Goal: Task Accomplishment & Management: Use online tool/utility

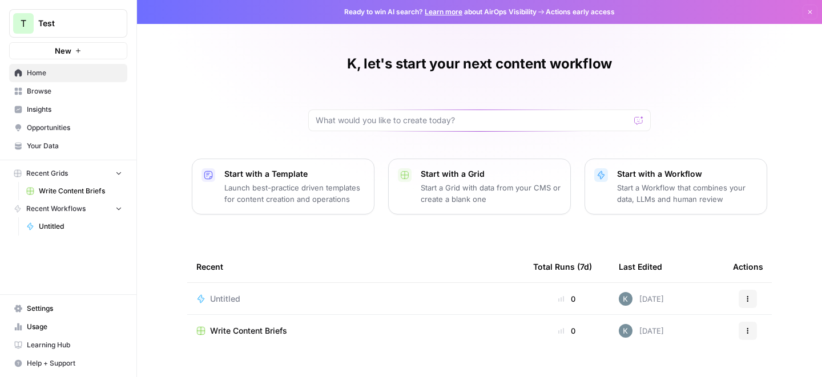
click at [57, 225] on span "Untitled" at bounding box center [80, 226] width 83 height 10
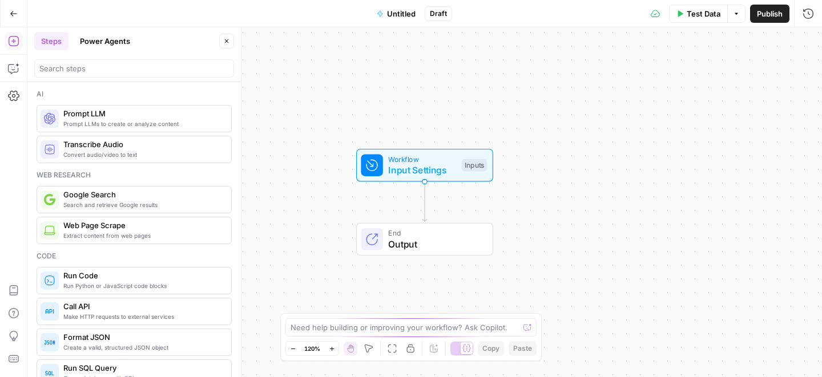
click at [451, 241] on span "Output" at bounding box center [434, 244] width 93 height 14
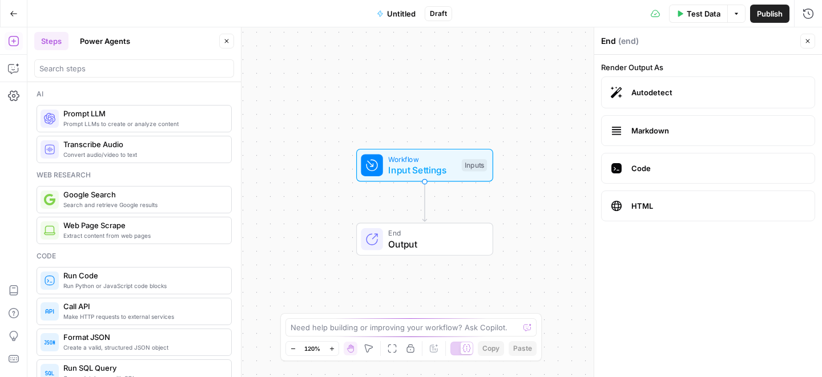
click at [403, 240] on span "Output" at bounding box center [434, 244] width 93 height 14
click at [470, 164] on div "Inputs" at bounding box center [474, 165] width 25 height 13
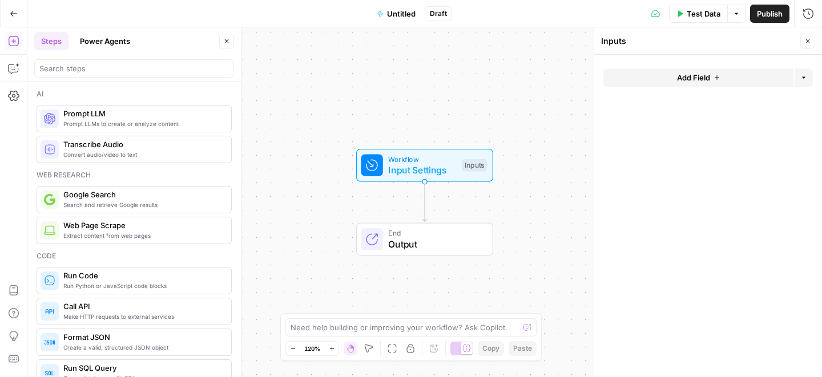
click at [679, 75] on span "Add Field" at bounding box center [693, 77] width 33 height 11
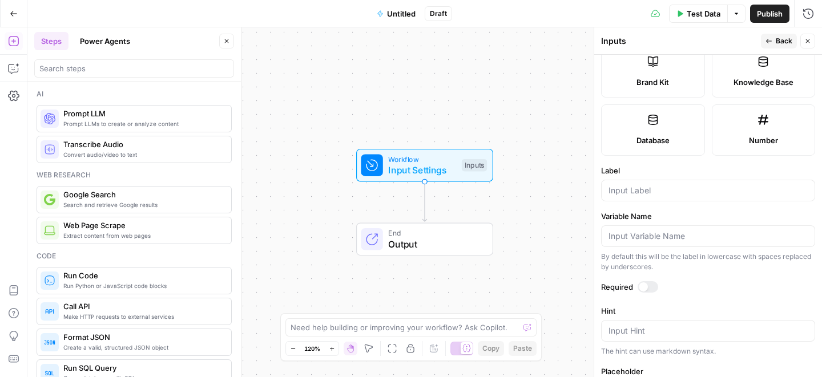
scroll to position [263, 0]
click at [101, 349] on span "Create a valid, structured JSON object" at bounding box center [142, 347] width 159 height 9
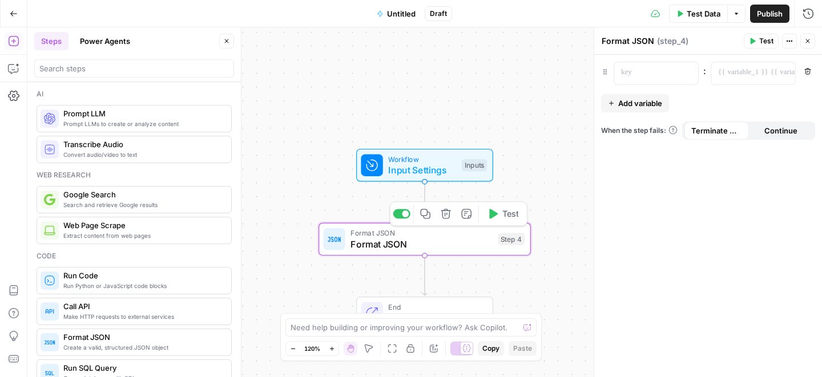
click at [445, 213] on icon "button" at bounding box center [446, 213] width 11 height 11
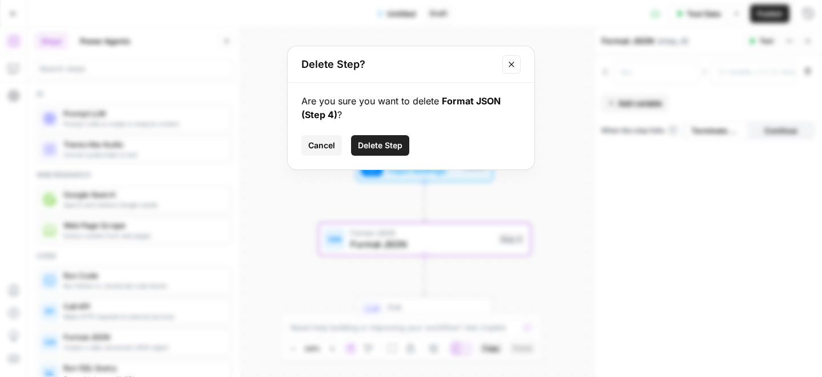
click at [383, 146] on span "Delete Step" at bounding box center [380, 145] width 45 height 11
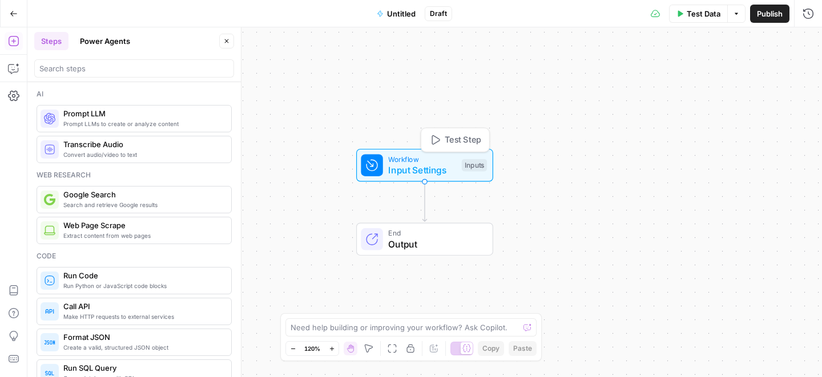
click at [439, 156] on span "Workflow" at bounding box center [422, 159] width 68 height 11
click at [693, 74] on span "Add Field" at bounding box center [693, 77] width 33 height 11
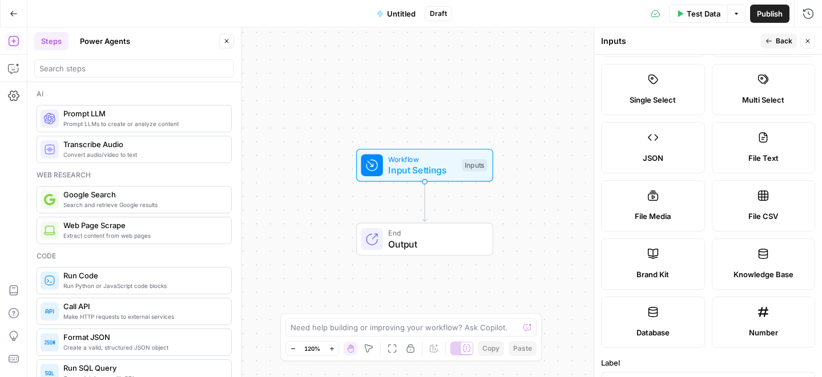
scroll to position [71, 0]
click at [643, 140] on label "JSON" at bounding box center [653, 147] width 104 height 51
click at [643, 145] on label "JSON" at bounding box center [653, 147] width 104 height 51
click at [653, 135] on icon at bounding box center [652, 136] width 11 height 11
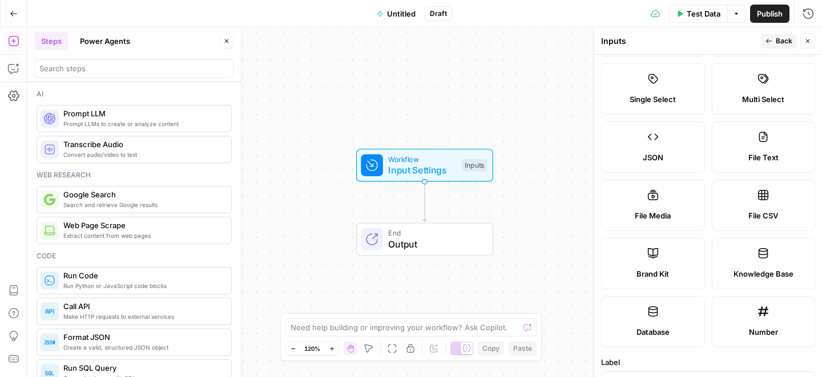
click at [779, 41] on span "Back" at bounding box center [784, 41] width 17 height 10
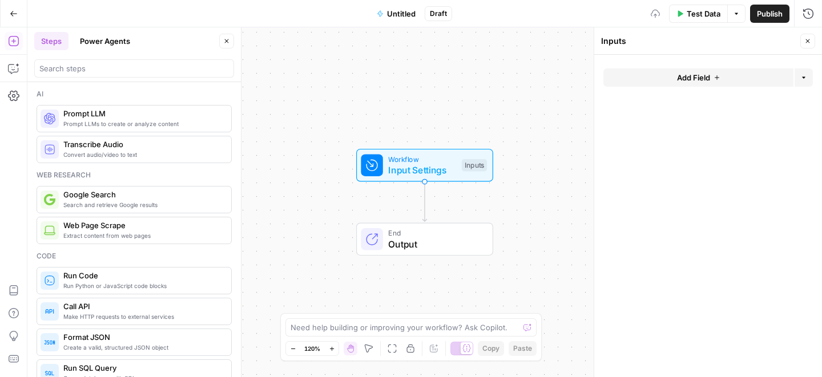
click at [709, 76] on span "Add Field" at bounding box center [693, 77] width 33 height 11
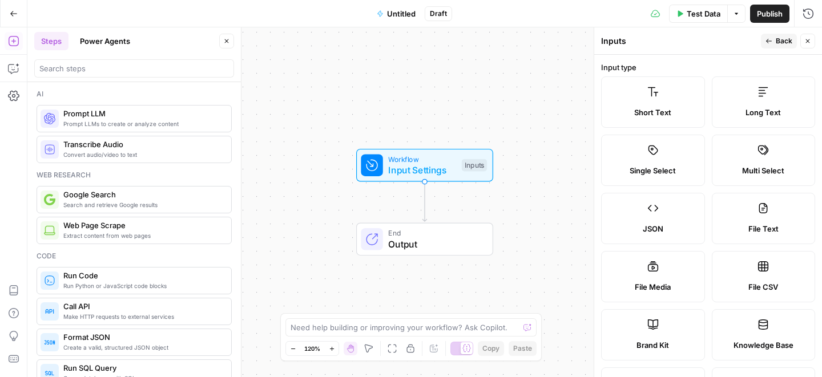
click at [644, 220] on label "JSON" at bounding box center [653, 218] width 104 height 51
click at [654, 213] on icon at bounding box center [652, 208] width 11 height 11
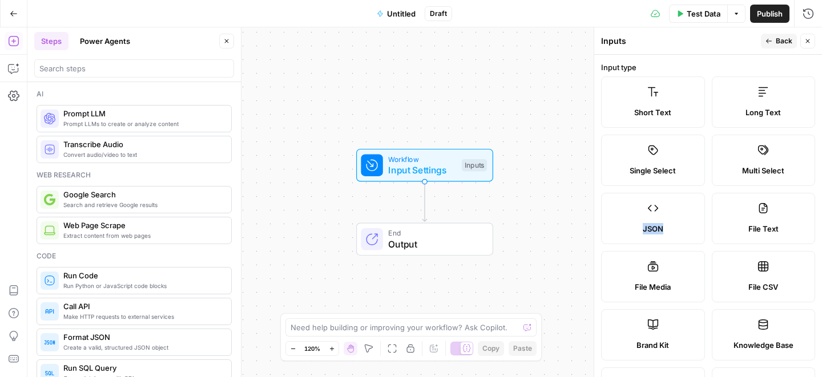
click at [760, 15] on span "Publish" at bounding box center [770, 13] width 26 height 11
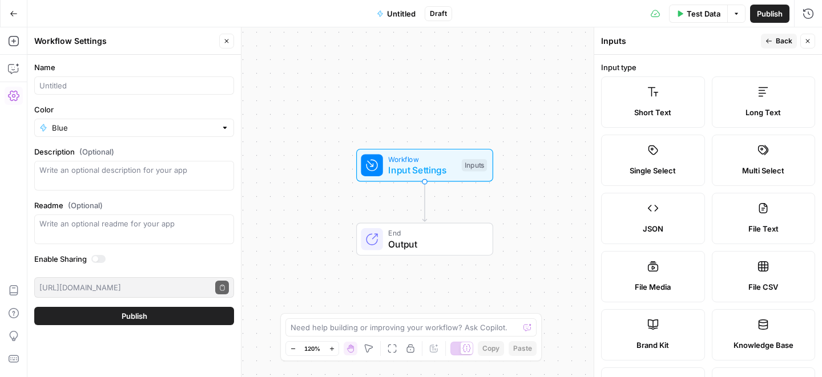
click at [772, 41] on icon "button" at bounding box center [768, 41] width 7 height 7
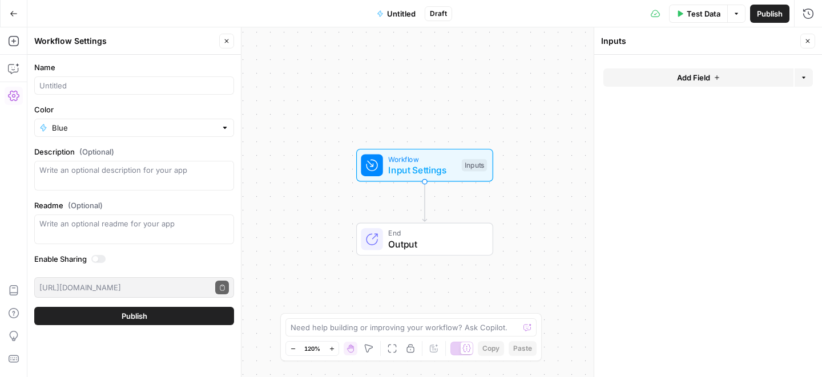
click at [9, 13] on button "Go Back" at bounding box center [13, 13] width 21 height 21
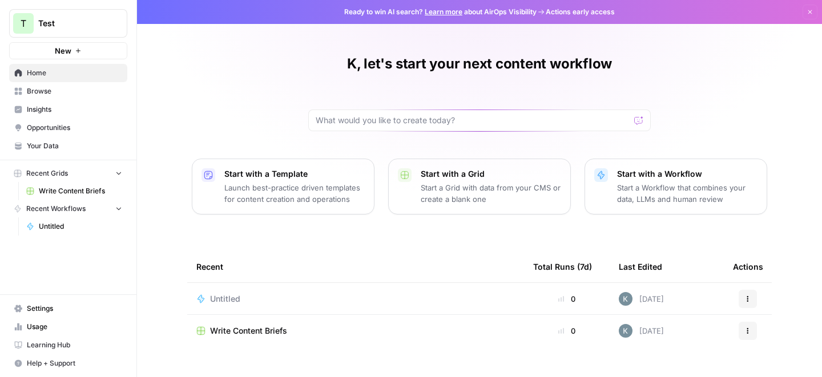
click at [47, 224] on span "Untitled" at bounding box center [80, 226] width 83 height 10
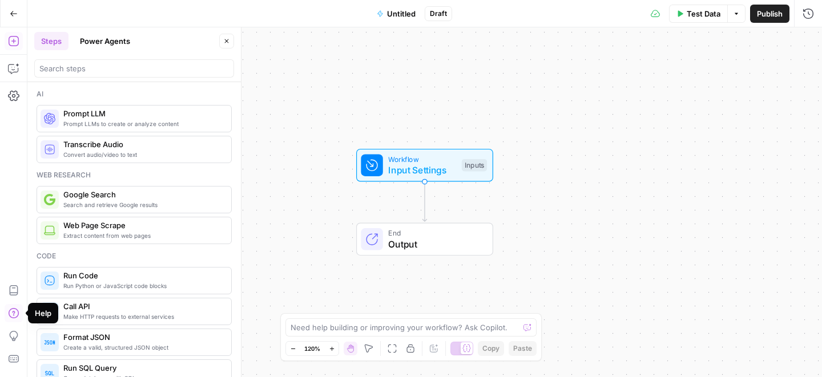
click at [13, 310] on icon "button" at bounding box center [13, 313] width 11 height 11
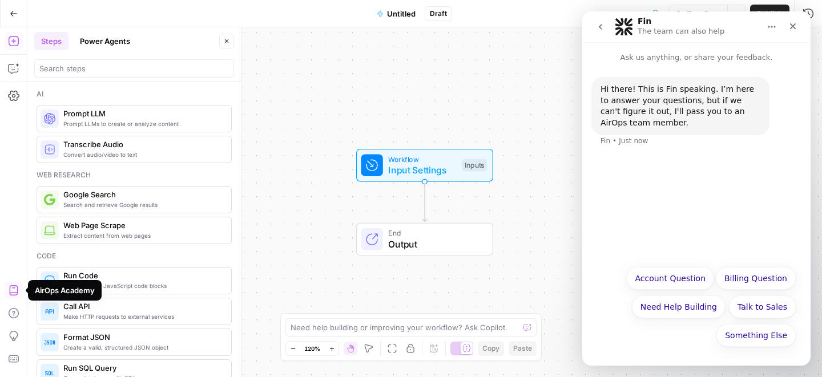
click at [9, 290] on icon "button" at bounding box center [13, 290] width 11 height 11
click at [790, 27] on icon "Close" at bounding box center [792, 26] width 9 height 9
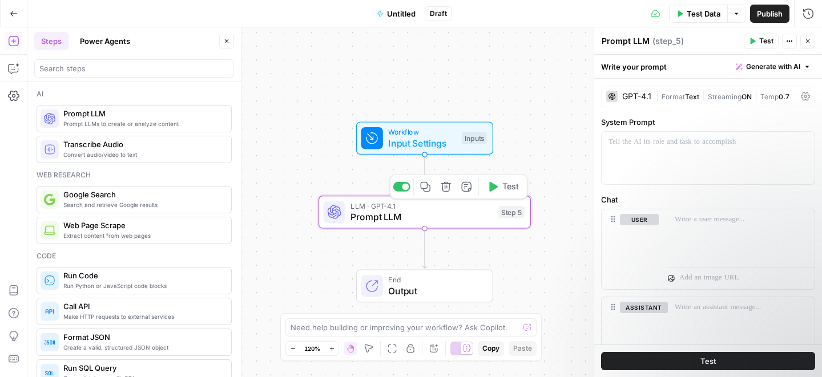
click at [408, 215] on span "Prompt LLM" at bounding box center [421, 217] width 143 height 14
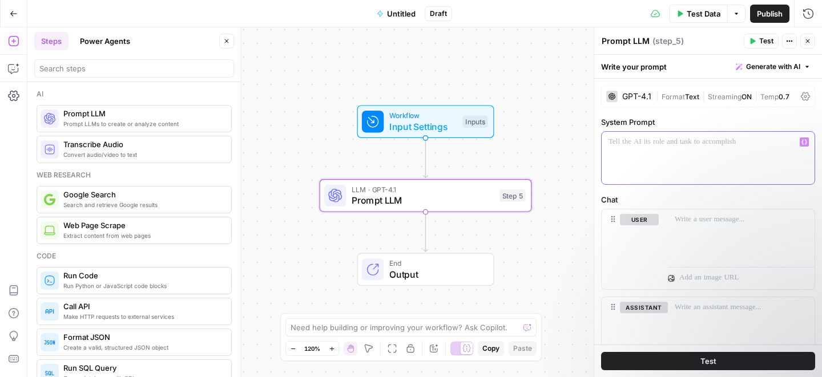
click at [632, 145] on p at bounding box center [707, 141] width 199 height 11
click at [785, 40] on button "Actions" at bounding box center [789, 41] width 15 height 15
drag, startPoint x: 784, startPoint y: 40, endPoint x: 783, endPoint y: 51, distance: 10.9
click at [784, 40] on button "Actions" at bounding box center [789, 41] width 15 height 15
click at [788, 66] on span "Generate with AI" at bounding box center [773, 67] width 54 height 10
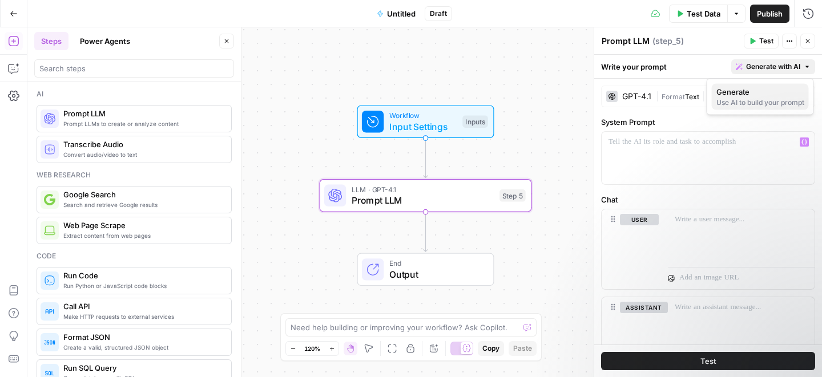
click at [758, 102] on div "Use AI to build your prompt" at bounding box center [760, 103] width 88 height 10
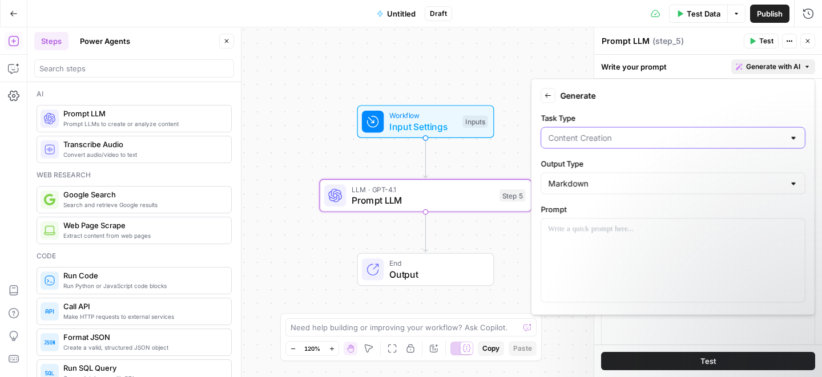
click at [637, 137] on input "Task Type" at bounding box center [666, 137] width 236 height 11
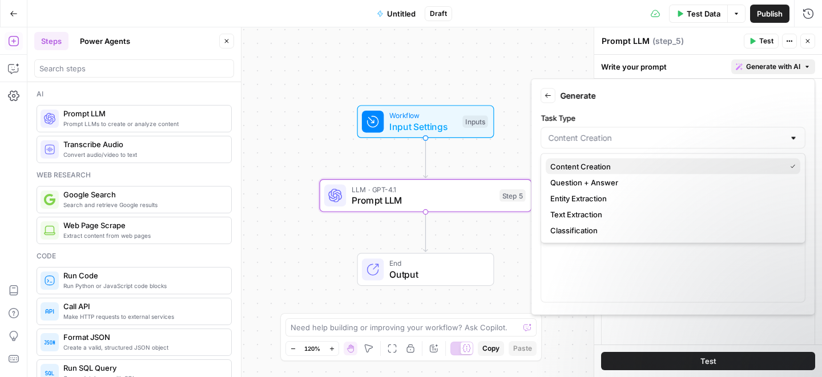
click at [619, 168] on span "Content Creation" at bounding box center [665, 166] width 231 height 11
type input "Content Creation"
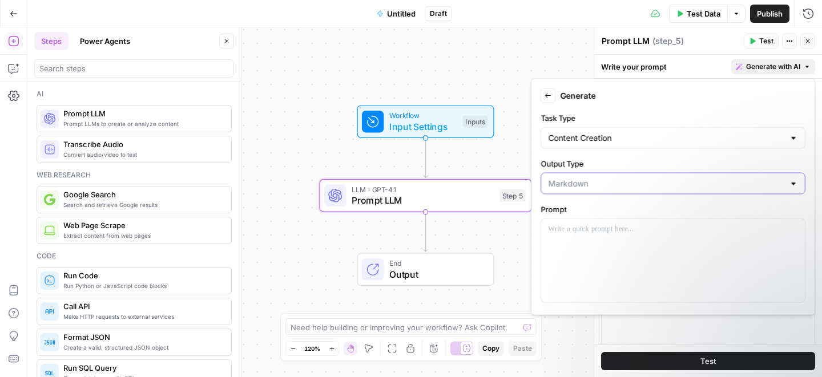
click at [595, 187] on input "Output Type" at bounding box center [666, 183] width 236 height 11
click at [599, 213] on span "Plain Text" at bounding box center [670, 212] width 241 height 11
type input "Plain Text"
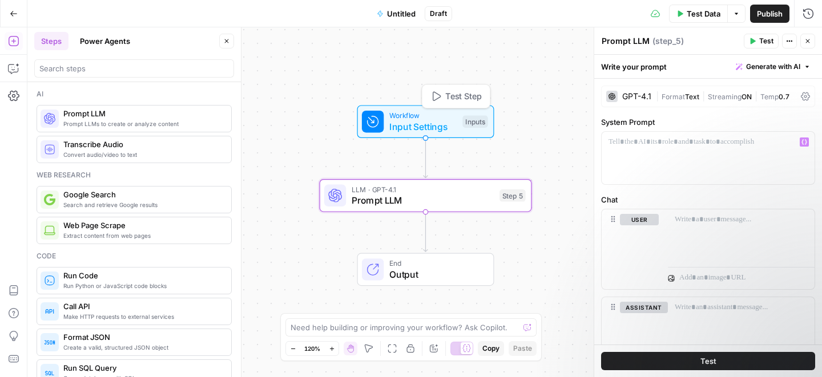
click at [395, 124] on span "Input Settings" at bounding box center [423, 127] width 68 height 14
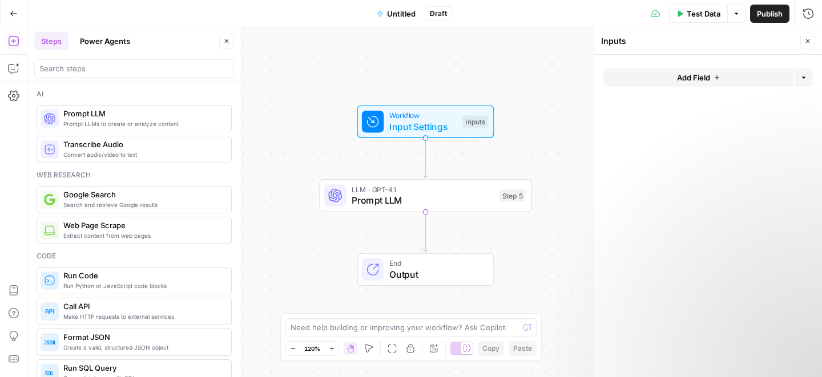
click at [685, 77] on span "Add Field" at bounding box center [693, 77] width 33 height 11
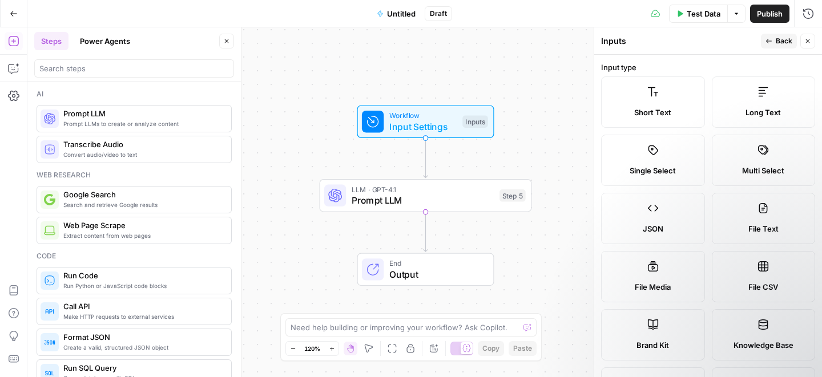
click at [635, 268] on label "File Media" at bounding box center [653, 276] width 104 height 51
type textarea "Supports .mp4, .mp3, .wav, .jpg, .png, .webp, .wma, .m4a file types"
click at [655, 268] on icon at bounding box center [652, 266] width 11 height 11
click at [669, 111] on span "Short Text" at bounding box center [652, 112] width 37 height 11
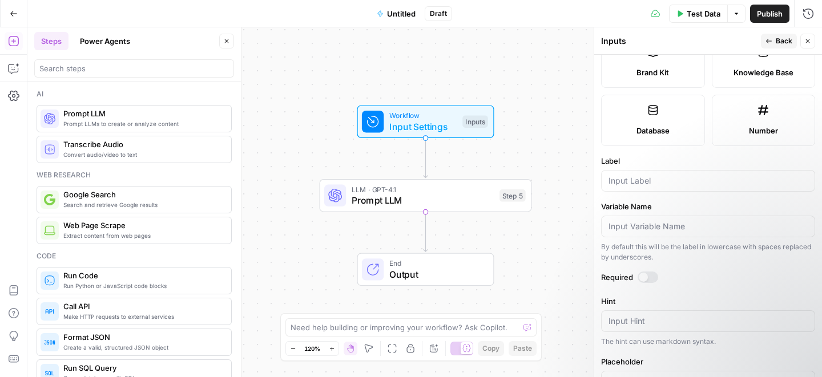
scroll to position [279, 0]
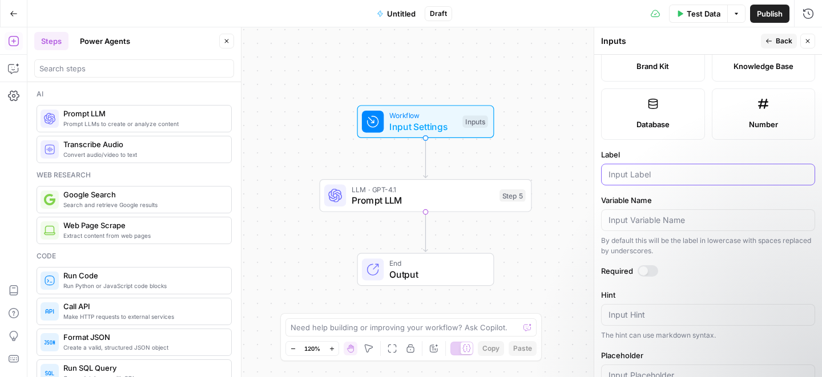
click at [617, 177] on input "Label" at bounding box center [707, 174] width 199 height 11
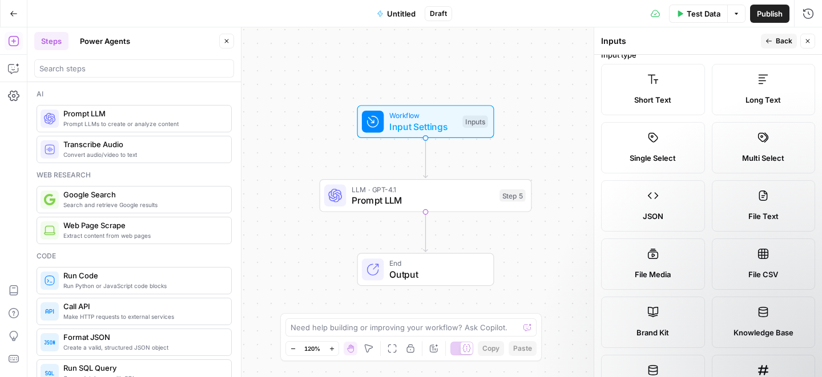
scroll to position [0, 0]
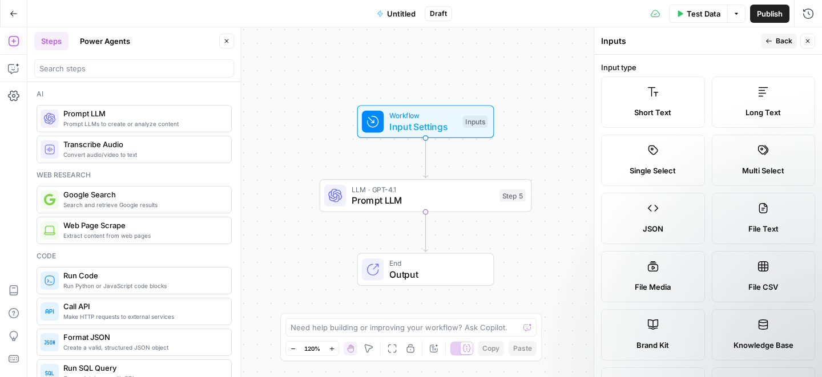
click at [770, 34] on header "Inputs Back Close" at bounding box center [708, 40] width 228 height 27
click at [770, 42] on icon "button" at bounding box center [768, 41] width 7 height 7
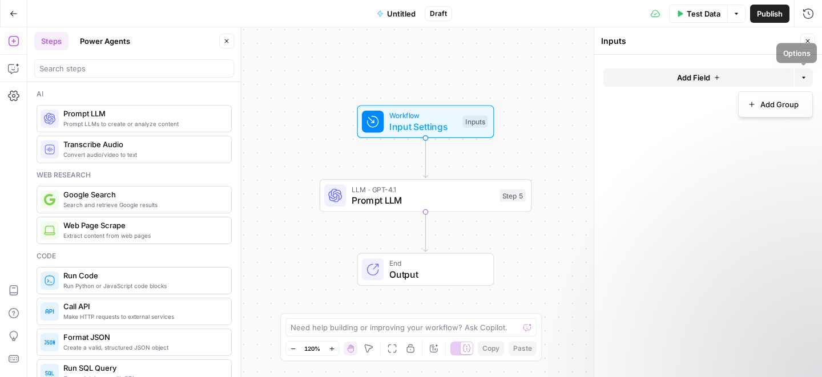
click at [800, 75] on icon "button" at bounding box center [803, 77] width 7 height 7
click at [710, 80] on button "Add Field" at bounding box center [698, 77] width 190 height 18
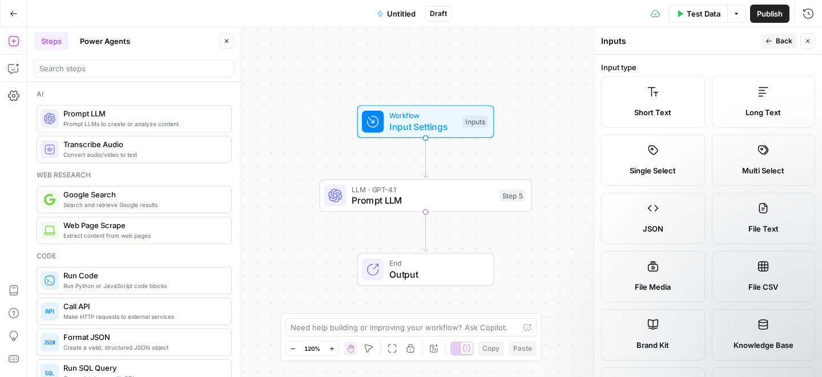
click at [647, 107] on span "Short Text" at bounding box center [652, 112] width 37 height 11
click at [762, 107] on span "Long Text" at bounding box center [762, 112] width 35 height 11
click at [769, 43] on icon "button" at bounding box center [768, 41] width 7 height 7
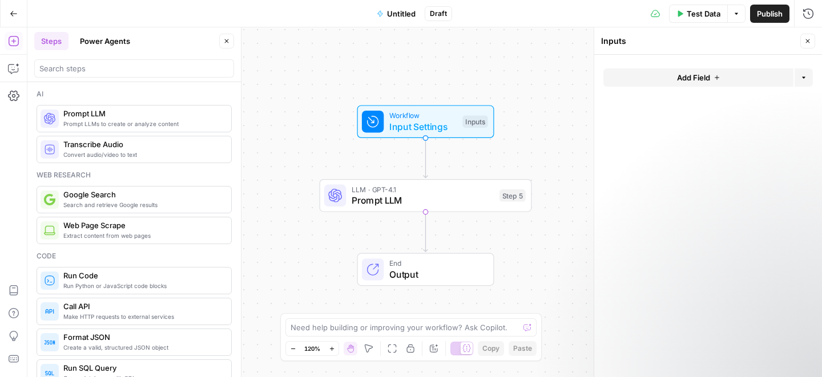
click at [670, 76] on button "Add Field" at bounding box center [698, 77] width 190 height 18
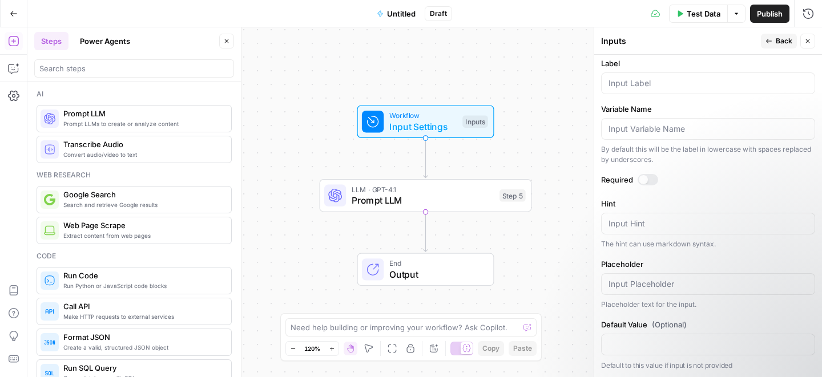
scroll to position [371, 0]
click at [629, 92] on div at bounding box center [708, 83] width 214 height 22
type input "T"
type input "Topic"
click at [695, 14] on span "Test Data" at bounding box center [704, 13] width 34 height 11
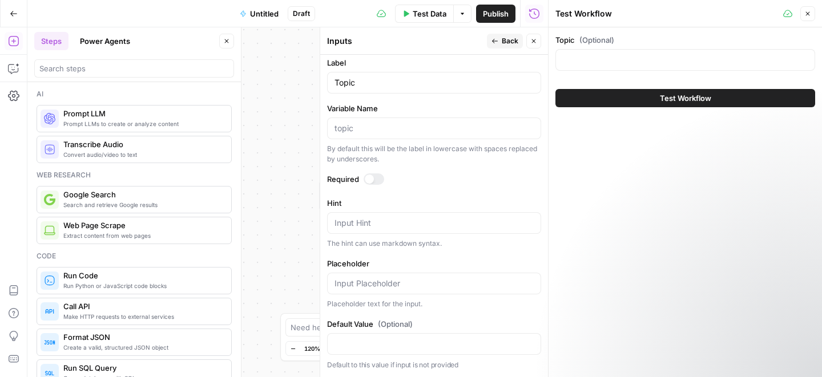
click at [643, 98] on button "Test Workflow" at bounding box center [685, 98] width 260 height 18
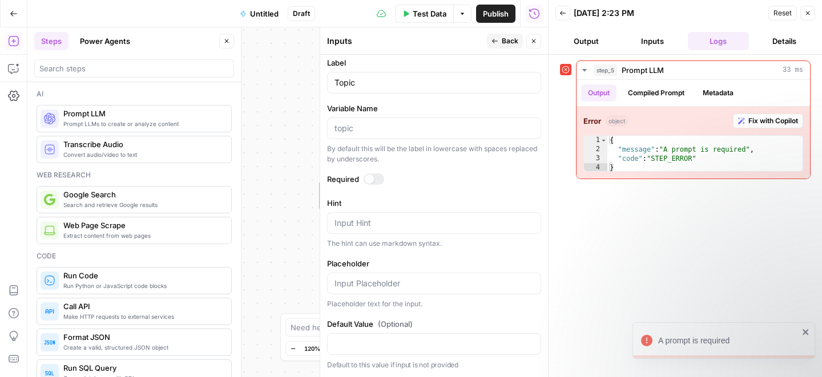
click at [562, 13] on icon "button" at bounding box center [562, 13] width 7 height 7
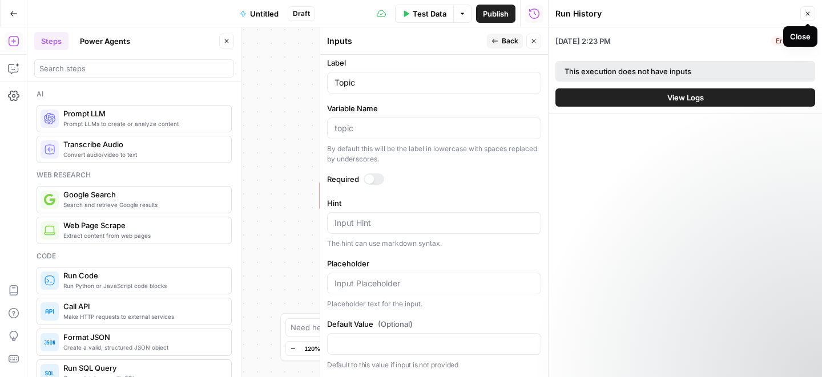
click at [810, 11] on icon "button" at bounding box center [807, 13] width 7 height 7
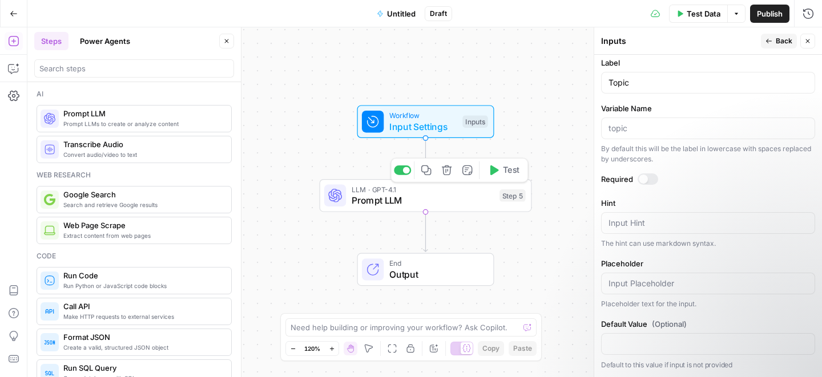
click at [434, 197] on span "Prompt LLM" at bounding box center [423, 200] width 143 height 14
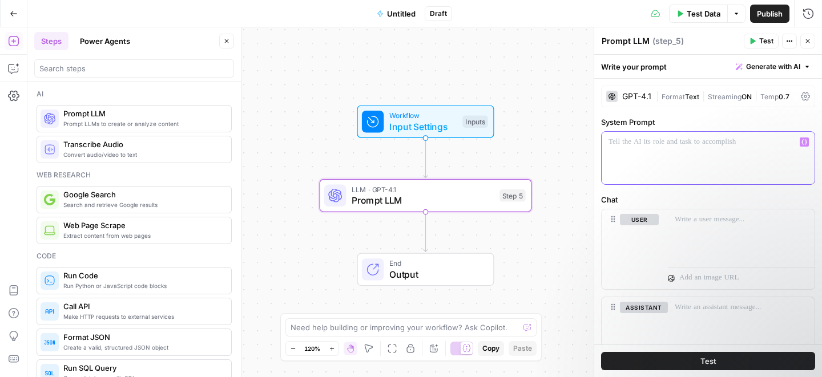
click at [643, 154] on div at bounding box center [708, 158] width 213 height 53
click at [632, 96] on div "GPT-4.1" at bounding box center [636, 96] width 29 height 8
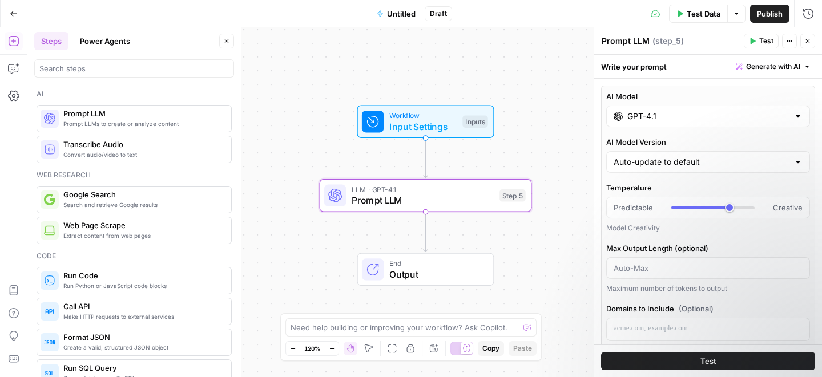
click at [671, 119] on input "GPT-4.1" at bounding box center [708, 116] width 162 height 11
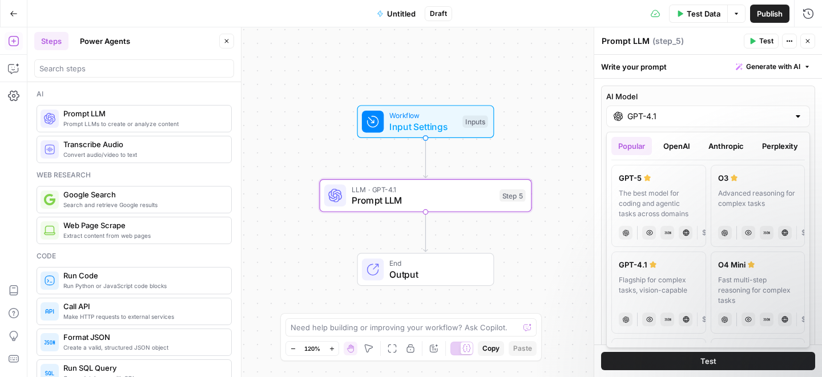
click at [659, 271] on label "GPT-4.1 Flagship for complex tasks, vision-capable chat Vision Capabilities JSO…" at bounding box center [658, 293] width 95 height 82
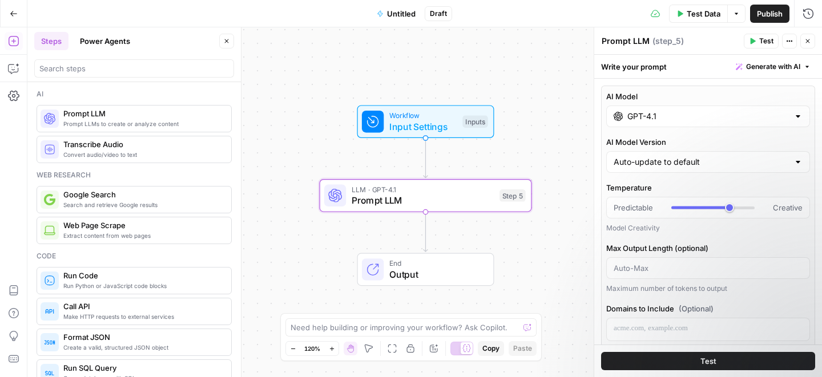
click at [796, 118] on div at bounding box center [797, 116] width 9 height 11
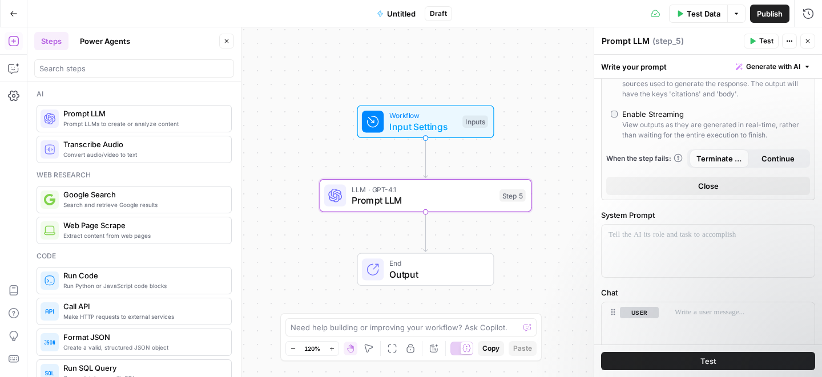
scroll to position [393, 0]
click at [648, 192] on button "Close" at bounding box center [708, 188] width 204 height 18
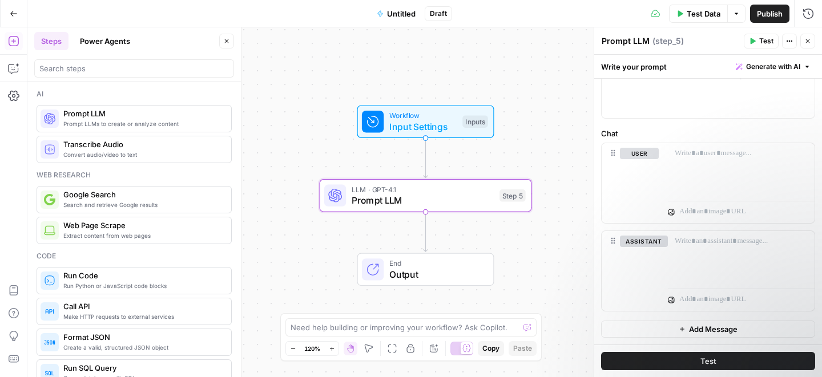
scroll to position [0, 0]
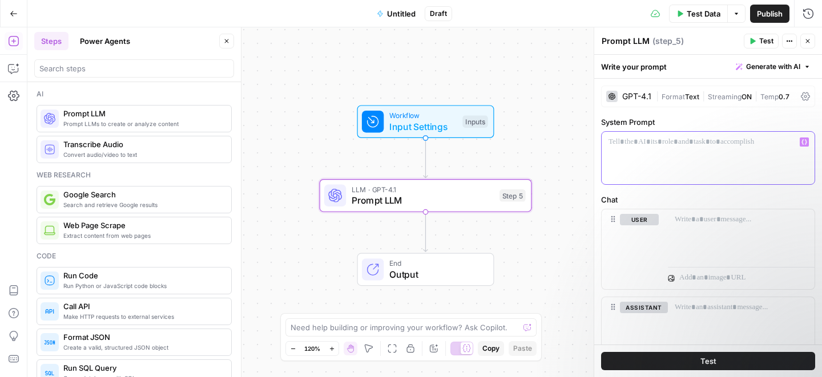
click at [636, 150] on div at bounding box center [708, 158] width 213 height 53
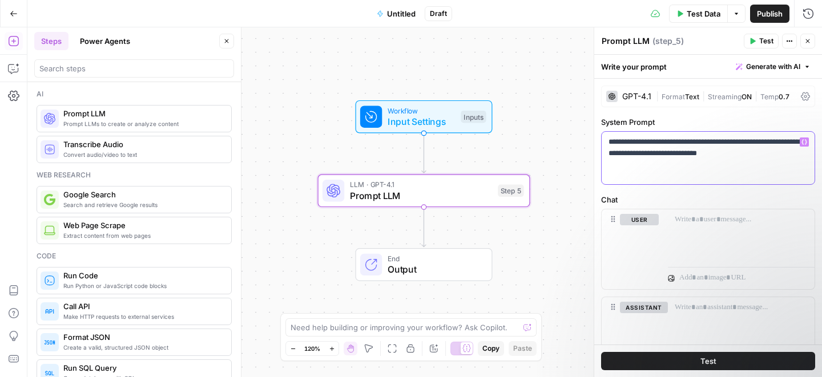
scroll to position [2, 0]
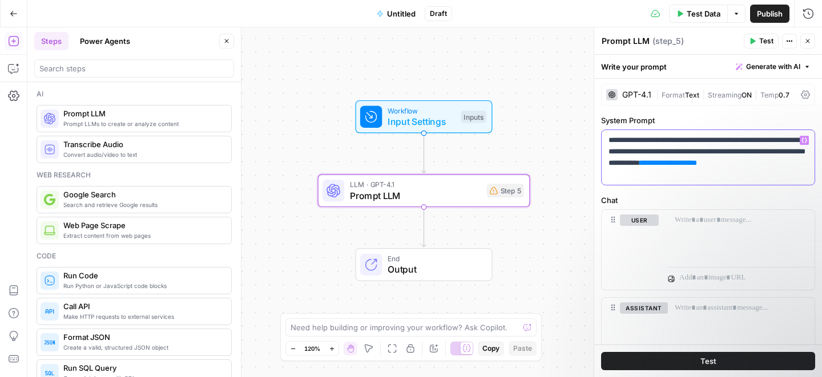
drag, startPoint x: 672, startPoint y: 173, endPoint x: 614, endPoint y: 171, distance: 57.7
click at [614, 171] on p "**********" at bounding box center [707, 158] width 199 height 46
click at [683, 180] on p "**********" at bounding box center [707, 158] width 199 height 46
click at [758, 120] on label "System Prompt" at bounding box center [708, 120] width 214 height 11
click at [685, 192] on div "**********" at bounding box center [708, 244] width 228 height 334
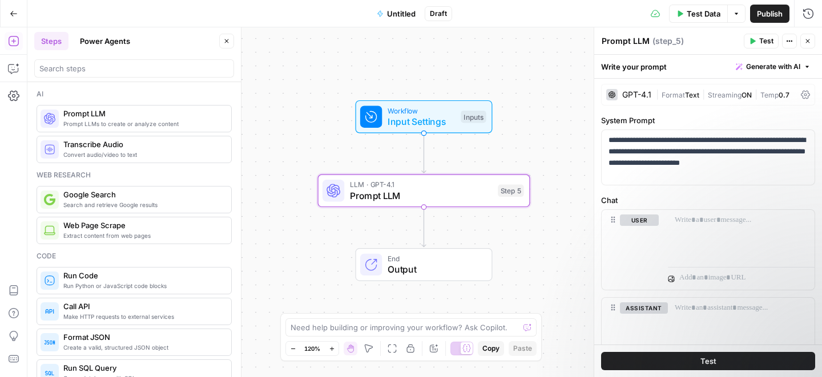
click at [763, 42] on span "Test" at bounding box center [766, 41] width 14 height 10
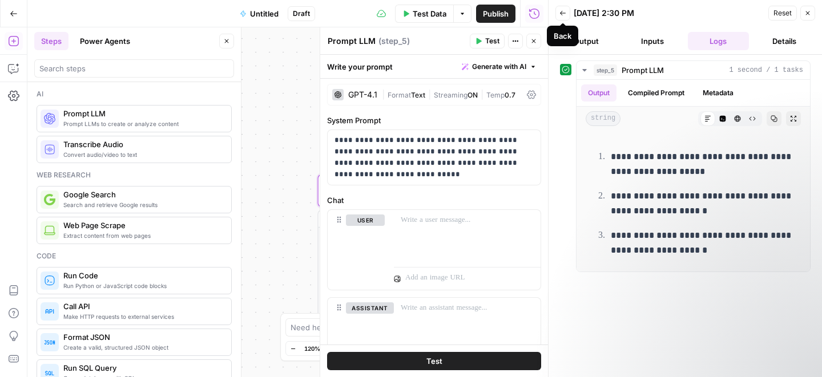
click at [561, 16] on icon "button" at bounding box center [562, 13] width 7 height 7
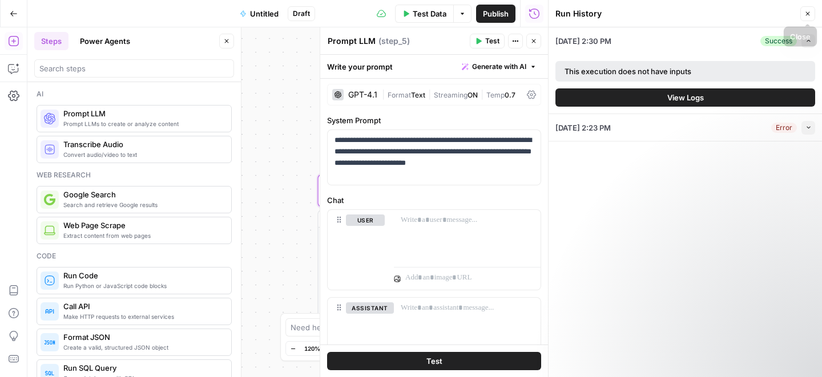
drag, startPoint x: 809, startPoint y: 16, endPoint x: 794, endPoint y: 15, distance: 14.9
click at [809, 16] on icon "button" at bounding box center [807, 13] width 7 height 7
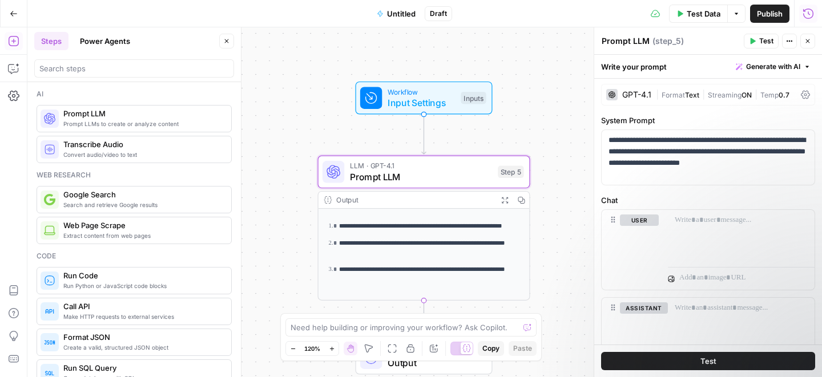
click at [809, 14] on icon "button" at bounding box center [807, 13] width 11 height 11
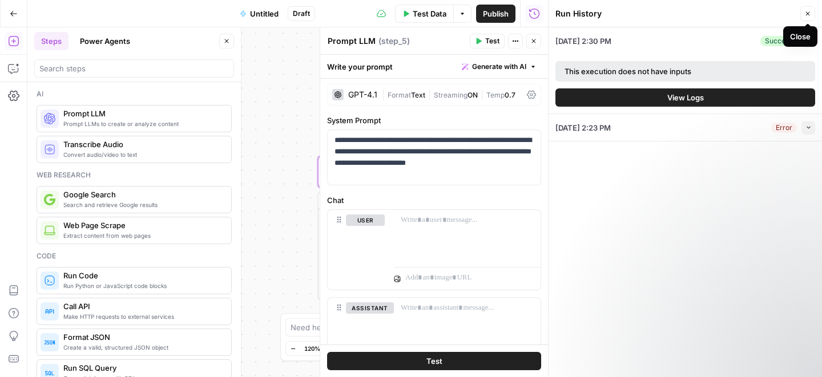
click at [805, 15] on icon "button" at bounding box center [807, 13] width 7 height 7
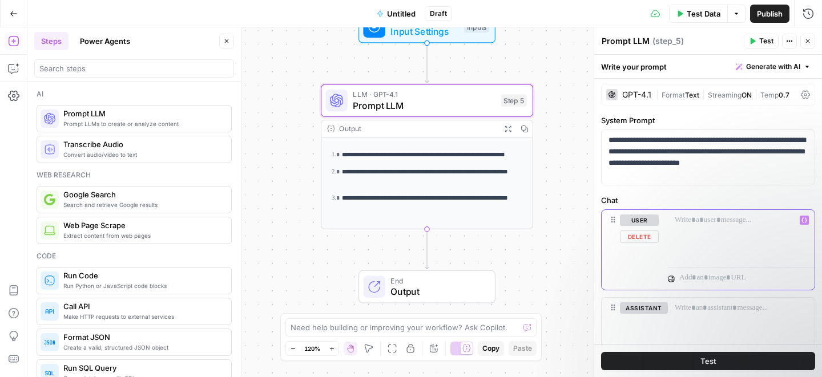
click at [689, 219] on p at bounding box center [741, 220] width 133 height 11
click at [679, 241] on div "**********" at bounding box center [741, 236] width 147 height 53
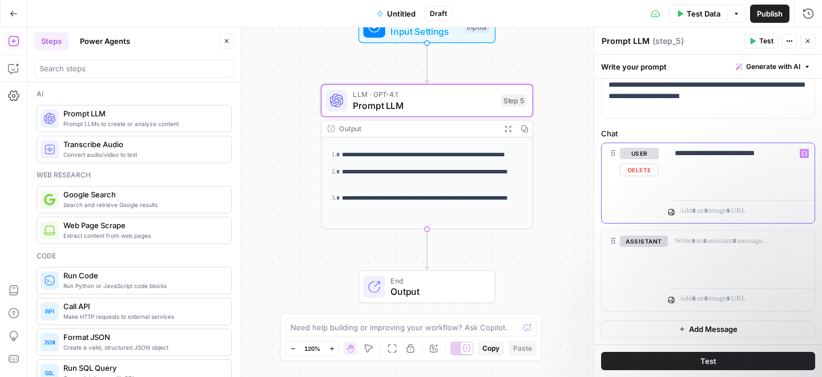
scroll to position [68, 0]
click at [680, 241] on p at bounding box center [741, 241] width 133 height 11
click at [689, 180] on div "**********" at bounding box center [741, 170] width 147 height 53
click at [689, 251] on div at bounding box center [741, 258] width 147 height 53
click at [709, 361] on span "Test" at bounding box center [708, 361] width 16 height 11
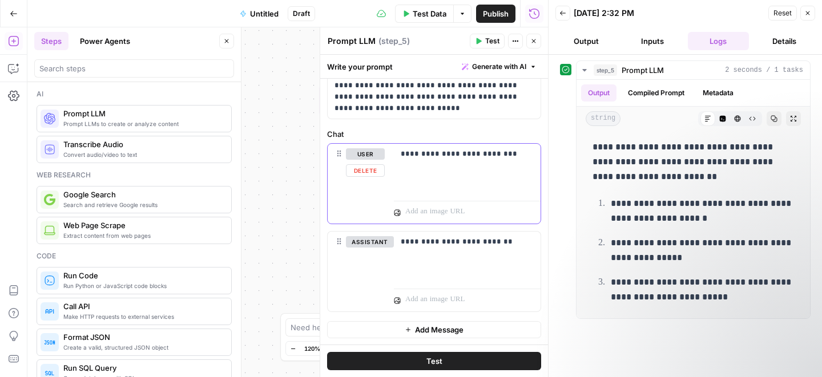
click at [362, 172] on button "Delete" at bounding box center [365, 170] width 39 height 13
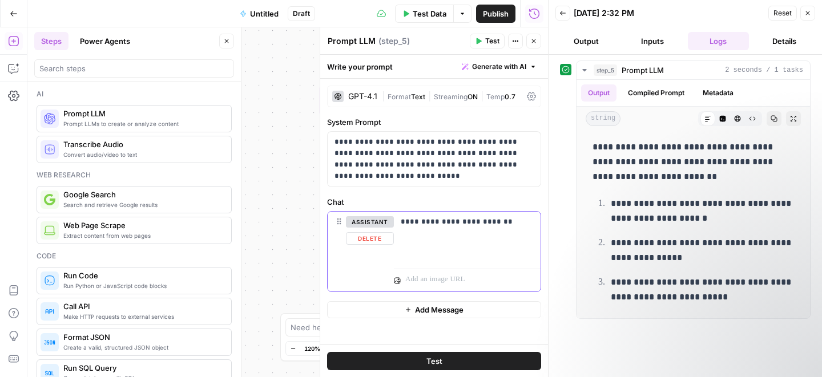
click at [361, 239] on button "Delete" at bounding box center [370, 238] width 48 height 13
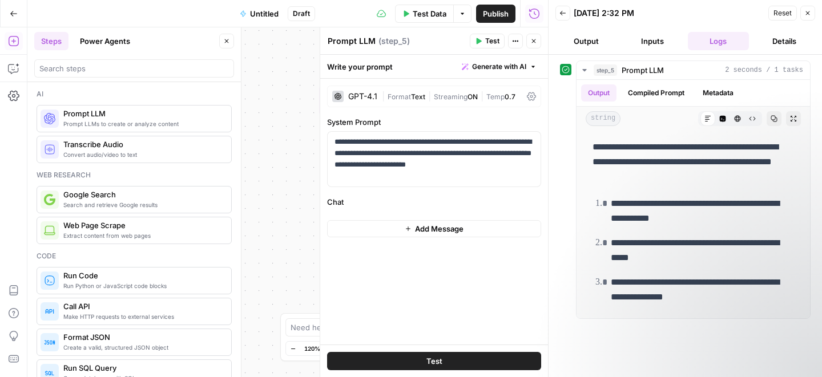
click at [419, 225] on span "Add Message" at bounding box center [439, 228] width 49 height 11
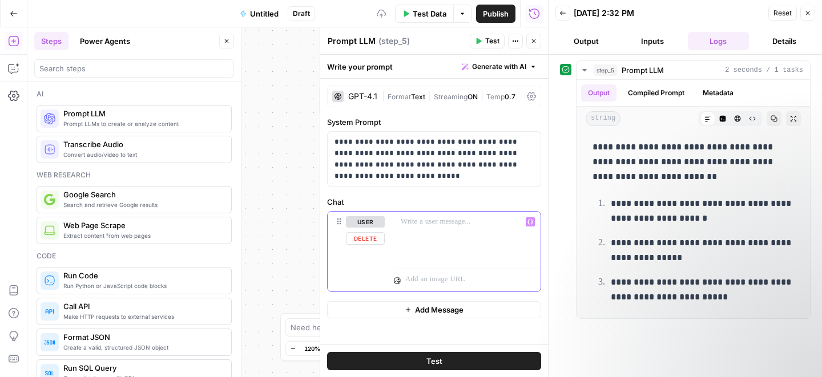
click at [419, 225] on p at bounding box center [467, 221] width 133 height 11
click at [435, 361] on span "Test" at bounding box center [434, 361] width 16 height 11
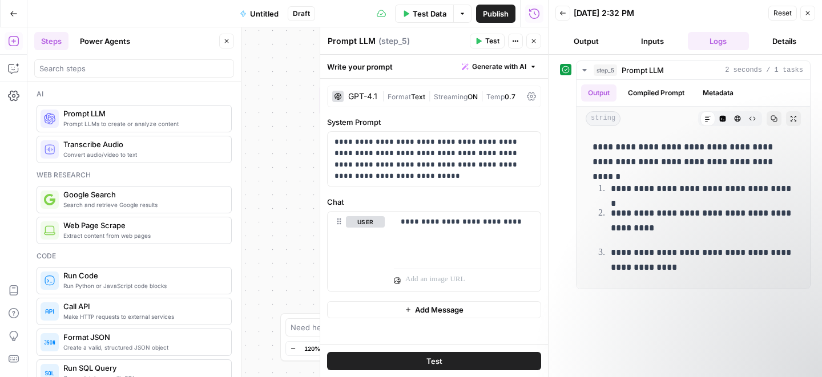
click at [567, 16] on button "Back" at bounding box center [562, 13] width 15 height 15
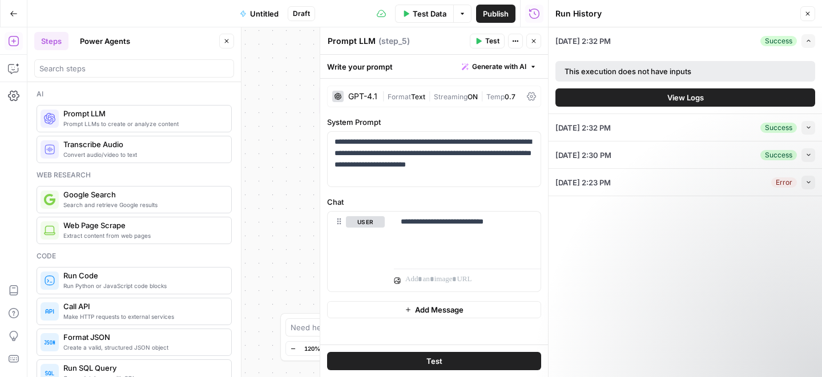
click at [802, 17] on button "Close" at bounding box center [807, 13] width 15 height 15
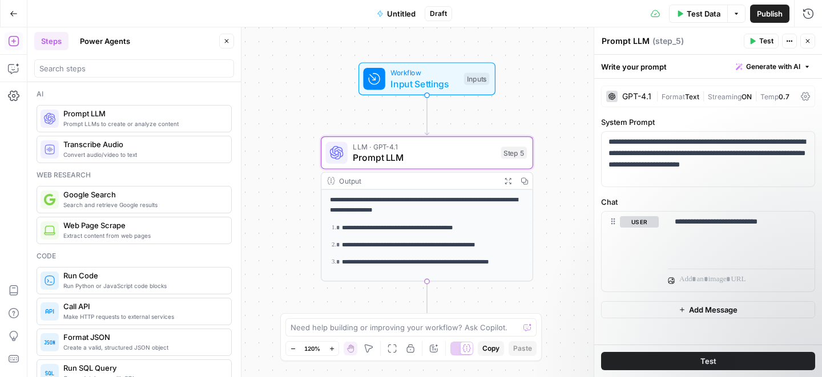
click at [399, 14] on span "Untitled" at bounding box center [401, 13] width 29 height 11
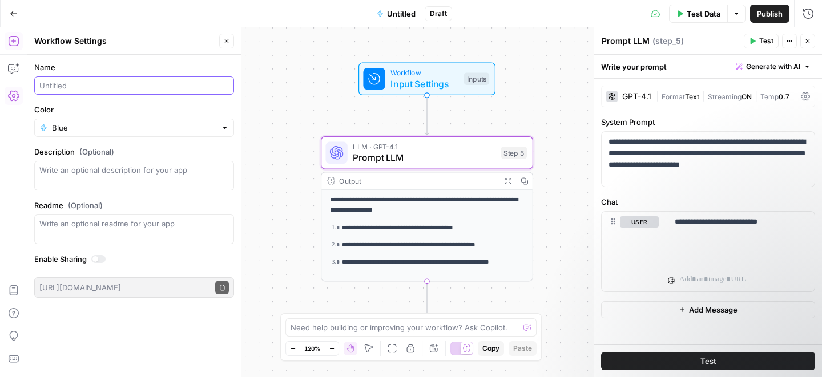
click at [87, 86] on input "Name" at bounding box center [133, 85] width 189 height 11
paste input "Enterprise Customer Enablement & Training Specialist - Take-Home Exercise"
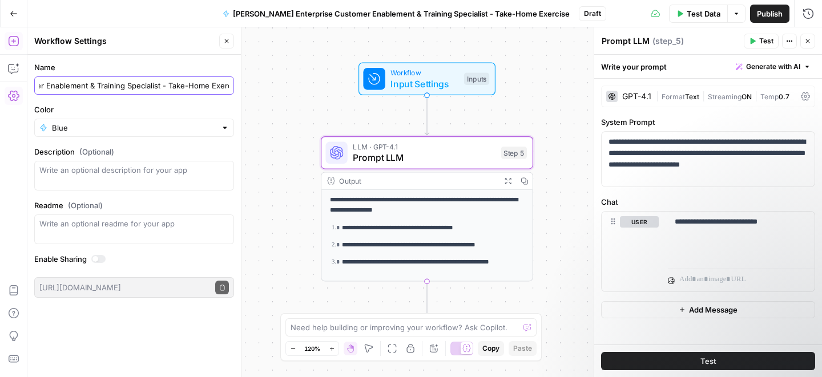
scroll to position [0, 133]
drag, startPoint x: 152, startPoint y: 85, endPoint x: 246, endPoint y: 87, distance: 94.2
click at [247, 87] on body "**********" at bounding box center [411, 188] width 822 height 377
click at [90, 83] on input "[PERSON_NAME] Enterprise Customer Enablement & Training Specialist" at bounding box center [133, 85] width 189 height 11
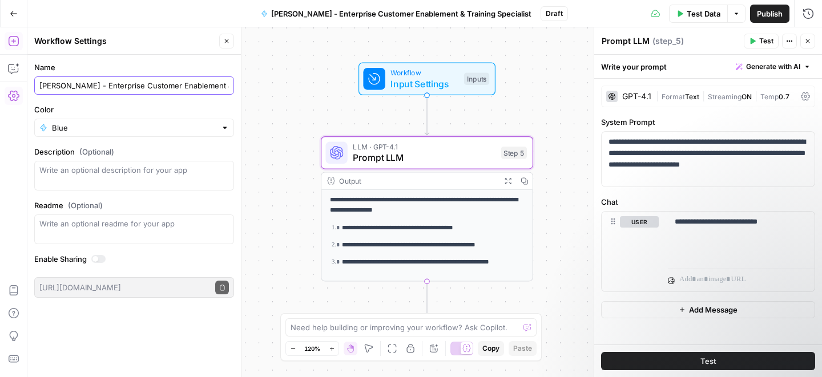
type input "[PERSON_NAME] - Enterprise Customer Enablement & Training Specialist"
click at [122, 166] on textarea "Description (Optional)" at bounding box center [133, 175] width 189 height 23
paste textarea "- Take-Home Exercise"
drag, startPoint x: 45, startPoint y: 169, endPoint x: 54, endPoint y: 180, distance: 13.8
click at [45, 169] on textarea "- Take-Home Exercise" at bounding box center [133, 175] width 189 height 23
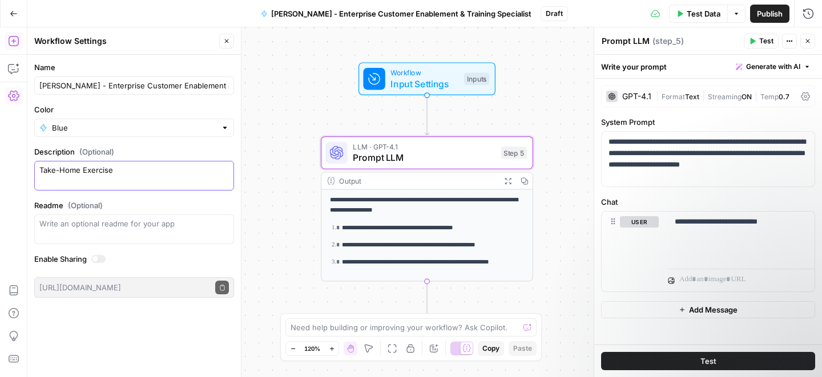
type textarea "Take-Home Exercise"
click at [136, 233] on div "Write an optional readme for your app" at bounding box center [134, 230] width 200 height 30
type textarea "Just a mock up"
click at [283, 241] on div "**********" at bounding box center [424, 202] width 794 height 350
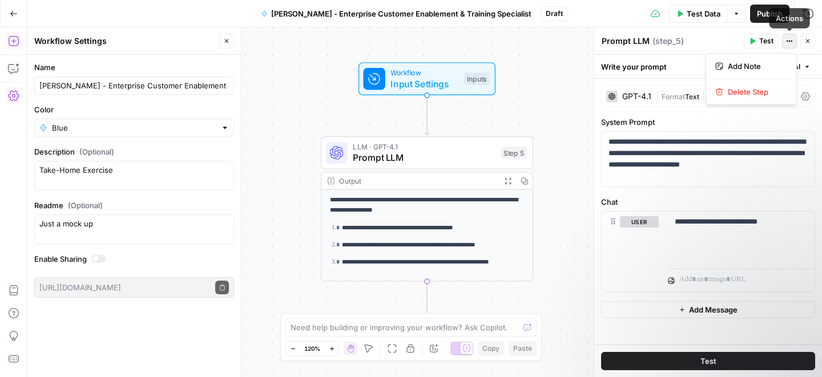
click at [782, 42] on button "Actions" at bounding box center [789, 41] width 15 height 15
click at [705, 361] on span "Test" at bounding box center [708, 361] width 16 height 11
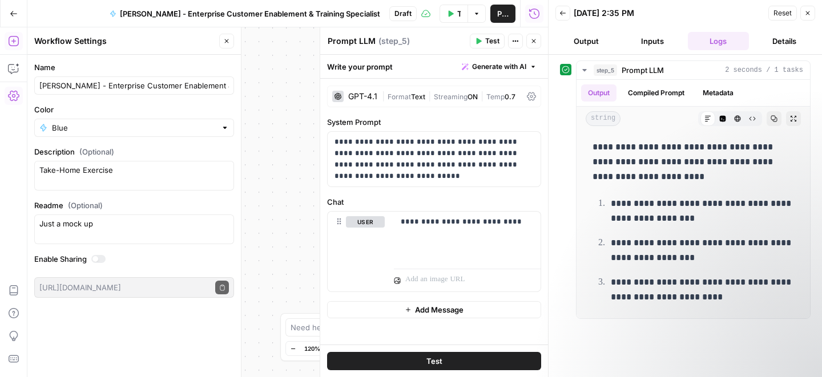
click at [716, 43] on button "Logs" at bounding box center [719, 41] width 62 height 18
click at [796, 42] on button "Details" at bounding box center [784, 41] width 62 height 18
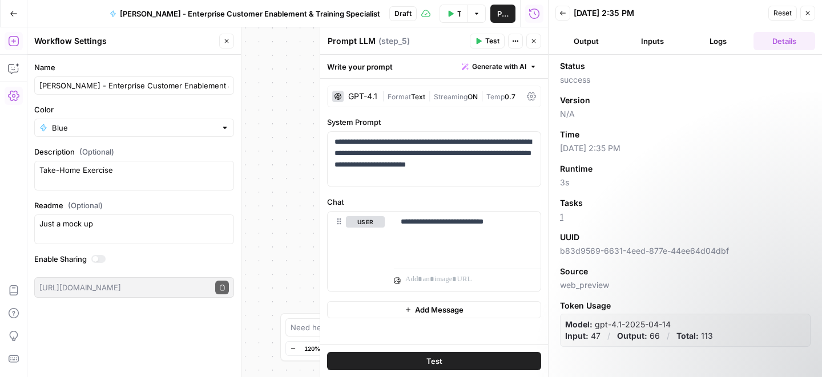
click at [709, 43] on button "Logs" at bounding box center [719, 41] width 62 height 18
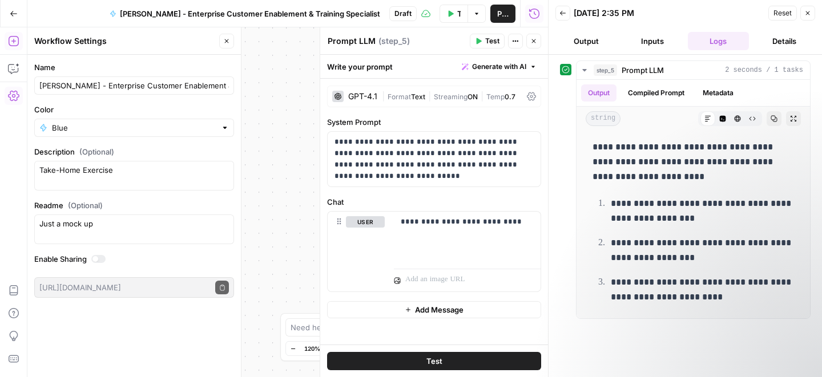
click at [640, 42] on button "Inputs" at bounding box center [652, 41] width 62 height 18
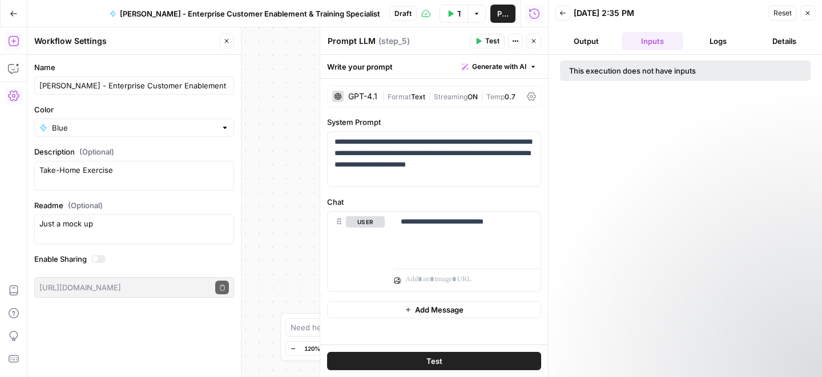
click at [578, 38] on button "Output" at bounding box center [586, 41] width 62 height 18
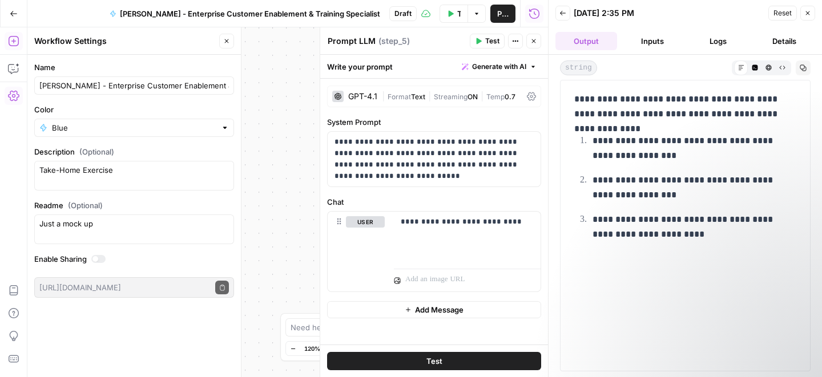
click at [652, 38] on button "Inputs" at bounding box center [652, 41] width 62 height 18
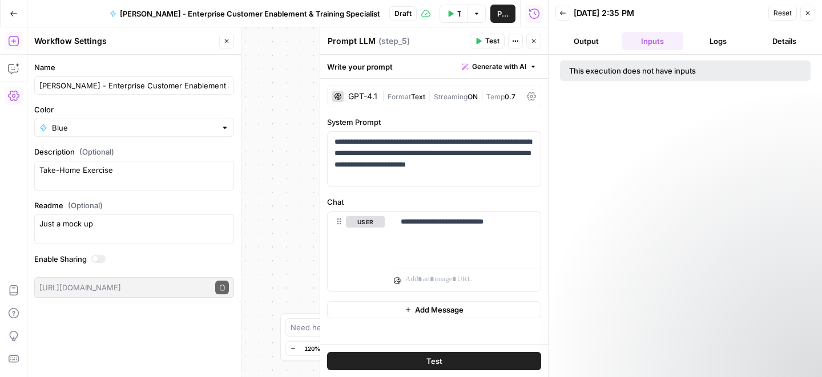
click at [720, 41] on button "Logs" at bounding box center [719, 41] width 62 height 18
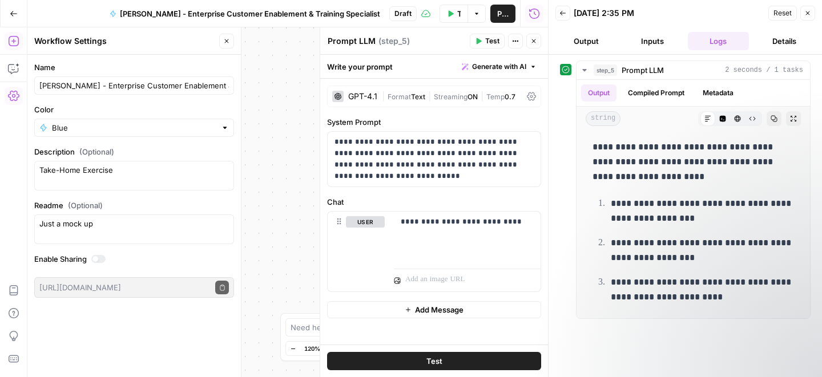
click at [560, 16] on icon "button" at bounding box center [562, 13] width 7 height 7
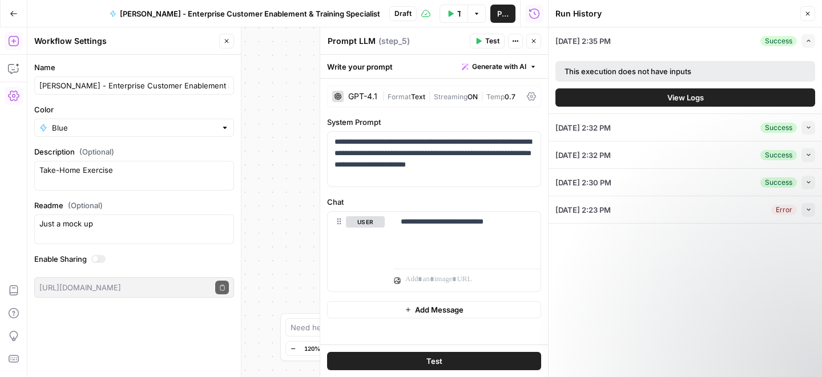
click at [813, 209] on button "Collapse" at bounding box center [808, 210] width 14 height 14
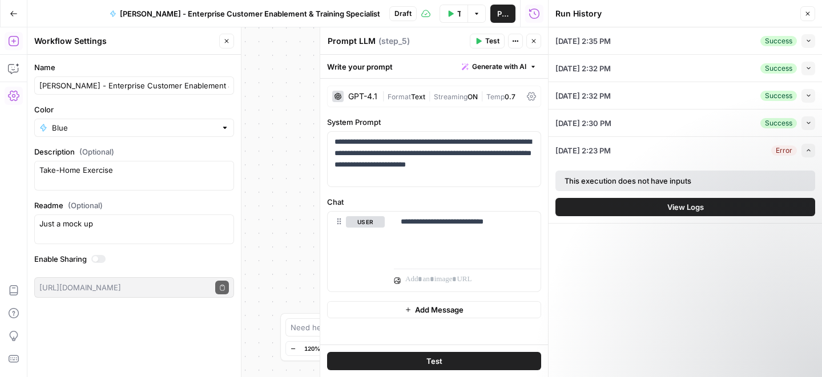
click at [806, 13] on icon "button" at bounding box center [808, 14] width 4 height 4
